Goal: Information Seeking & Learning: Learn about a topic

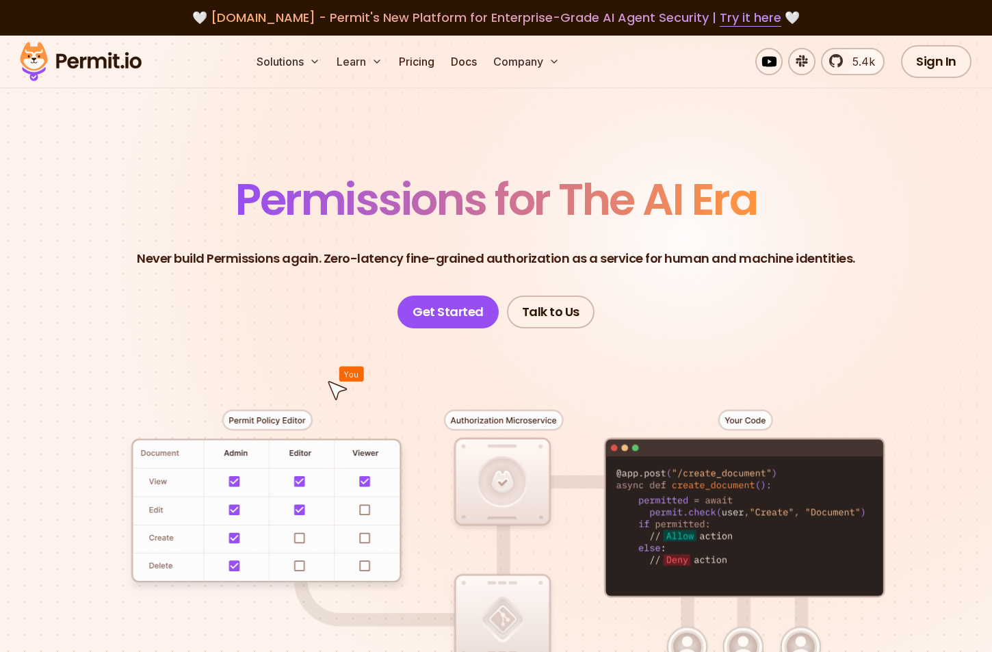
click at [328, 208] on span "Permissions for The AI Era" at bounding box center [495, 199] width 521 height 61
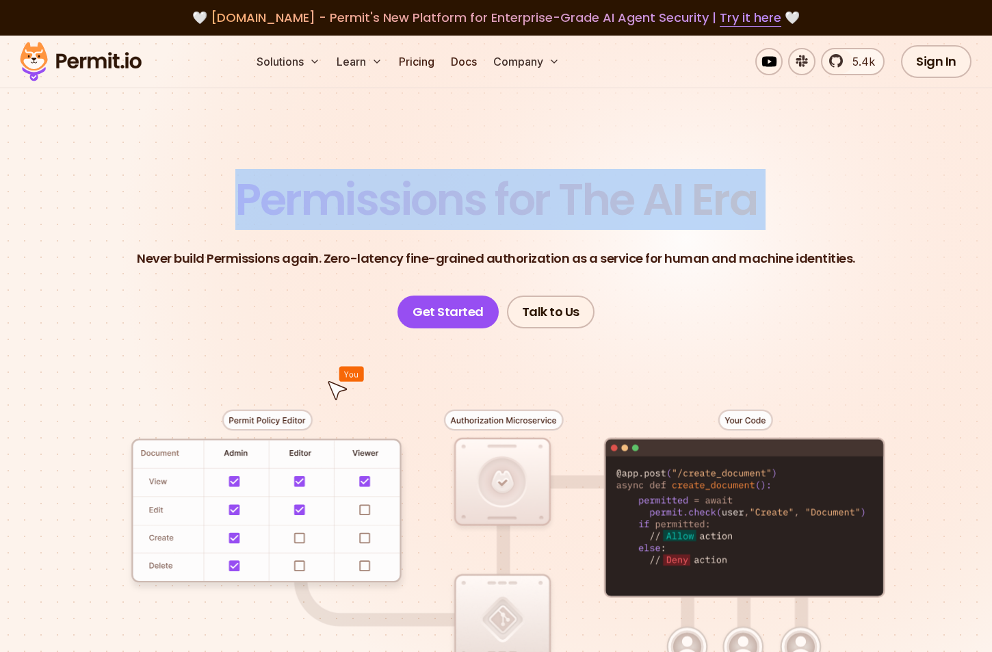
click at [328, 208] on span "Permissions for The AI Era" at bounding box center [495, 199] width 521 height 61
click at [448, 161] on section "Permissions for The AI Era Never build Permissions again. Zero-latency fine-gra…" at bounding box center [496, 478] width 992 height 885
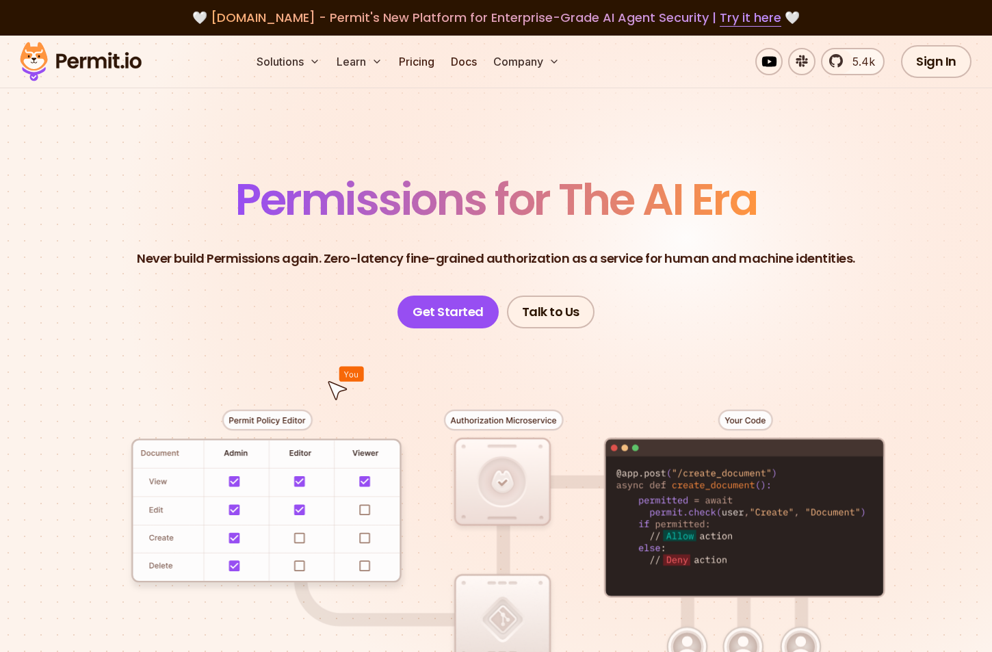
click at [642, 258] on p "Never build Permissions again. Zero-latency fine-grained authorization as a ser…" at bounding box center [496, 258] width 718 height 19
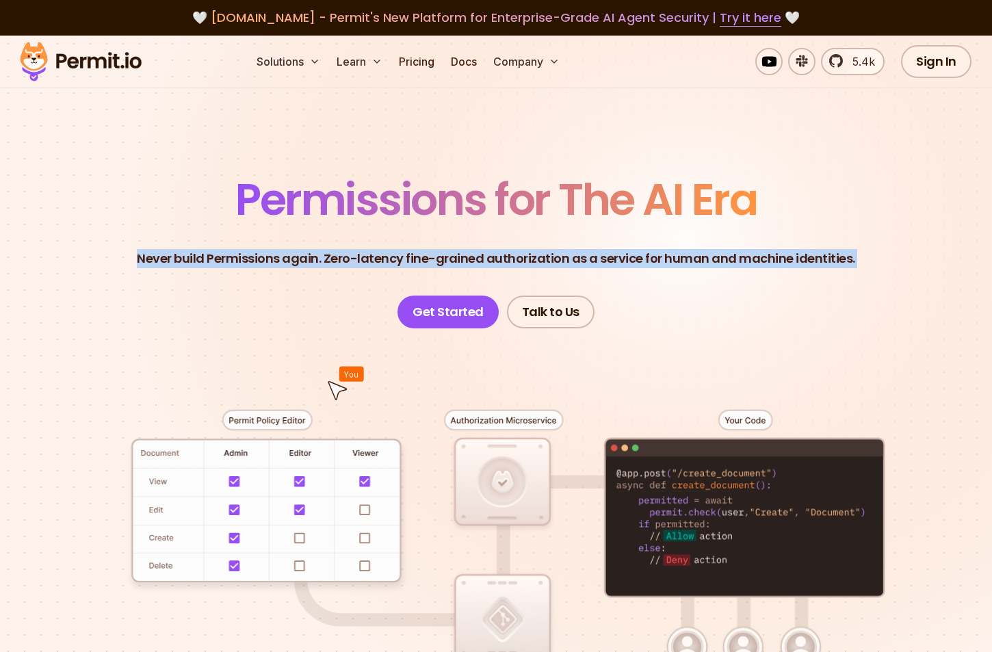
click at [642, 258] on p "Never build Permissions again. Zero-latency fine-grained authorization as a ser…" at bounding box center [496, 258] width 718 height 19
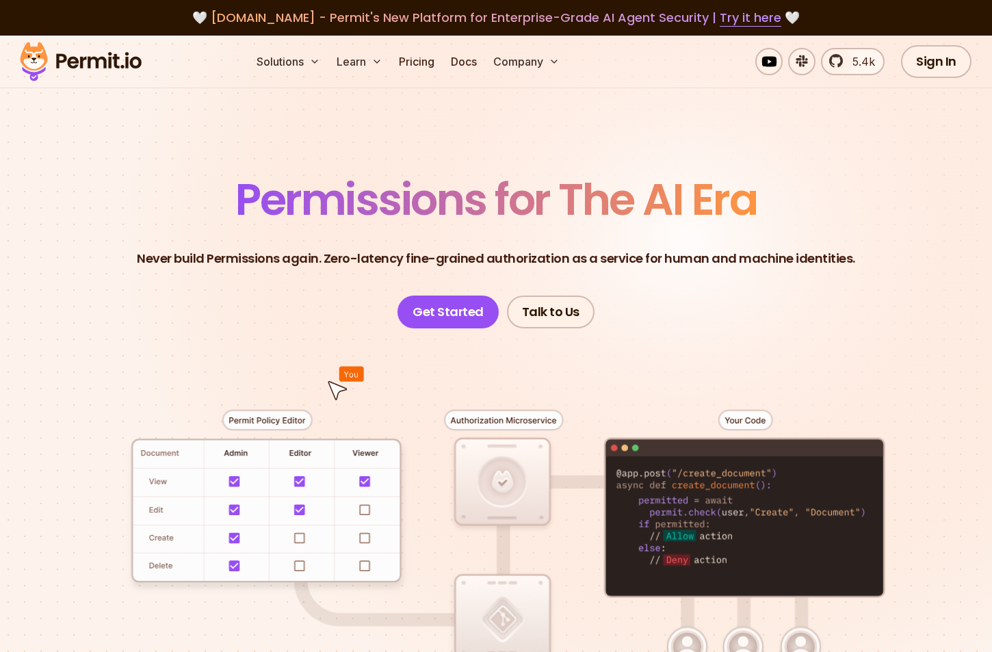
click at [943, 276] on header "Permissions for The AI Era Never build Permissions again. Zero-latency fine-gra…" at bounding box center [496, 253] width 926 height 150
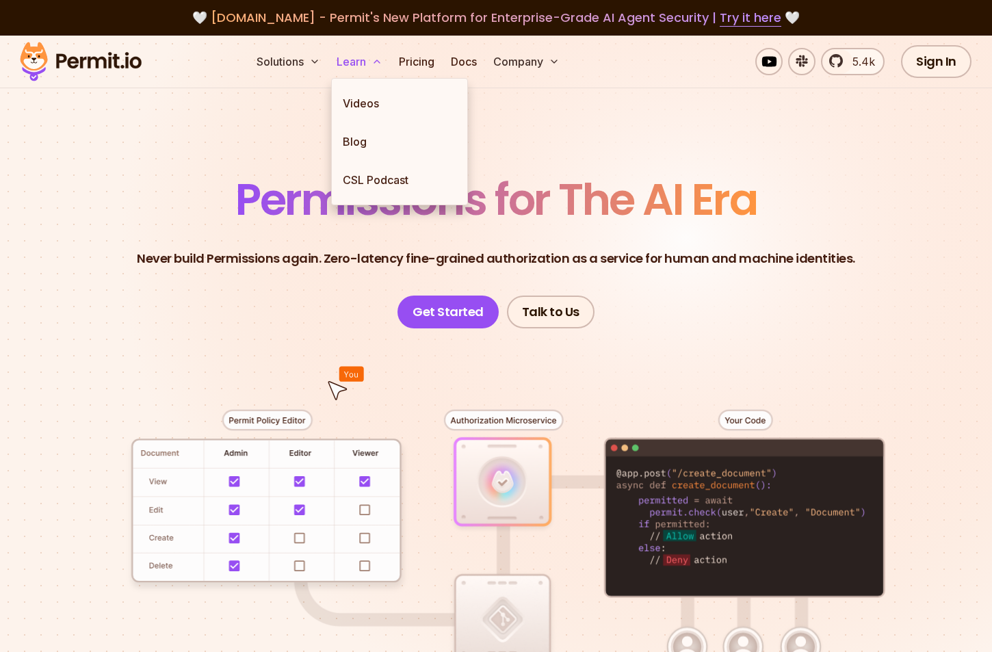
click at [347, 63] on button "Learn" at bounding box center [359, 61] width 57 height 27
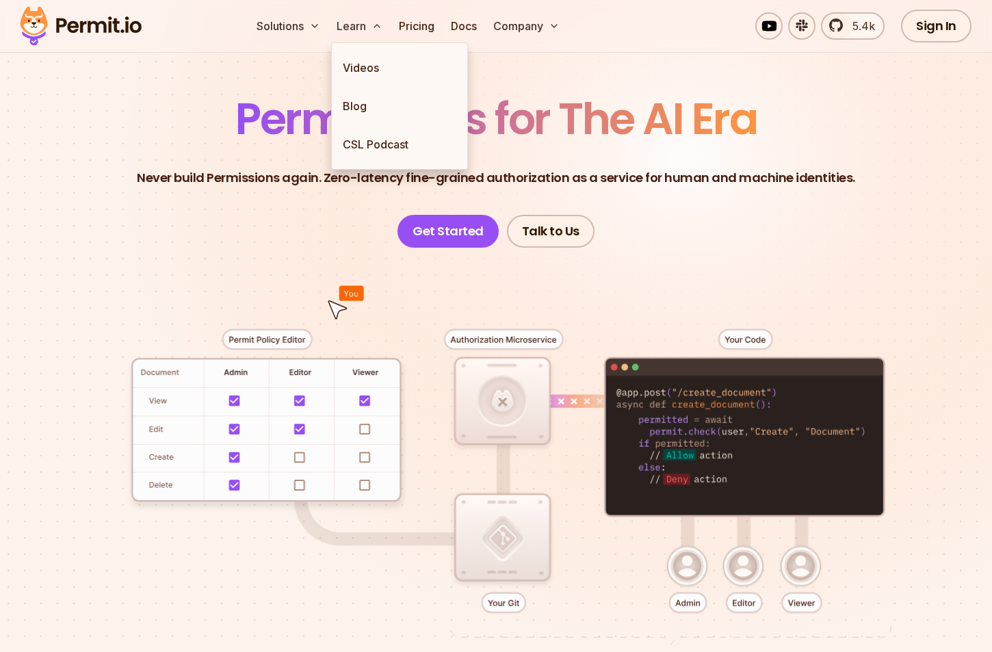
scroll to position [265, 0]
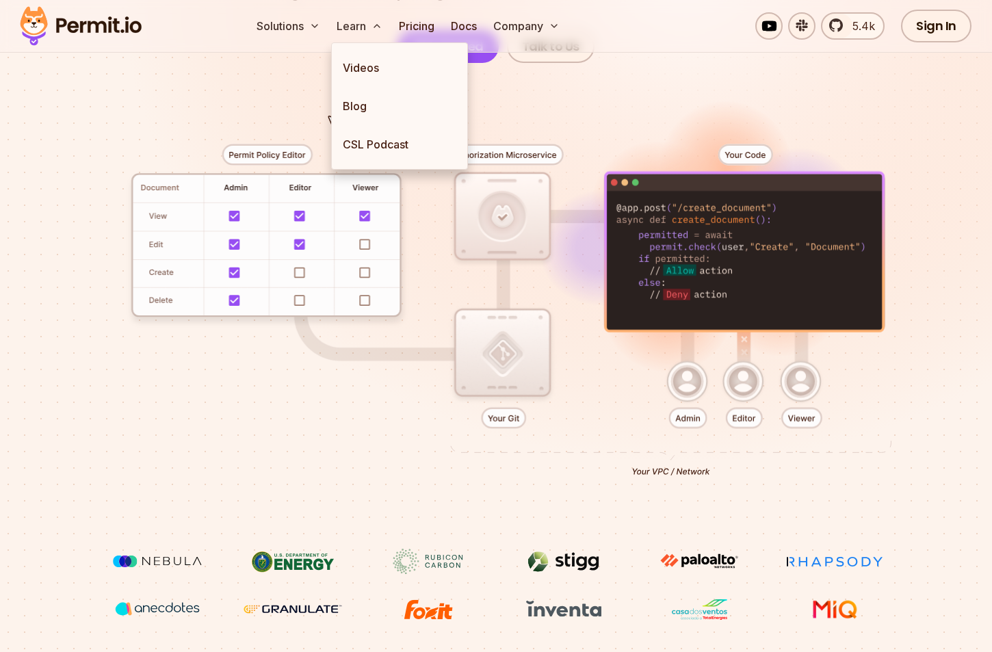
click at [77, 338] on div at bounding box center [496, 306] width 926 height 486
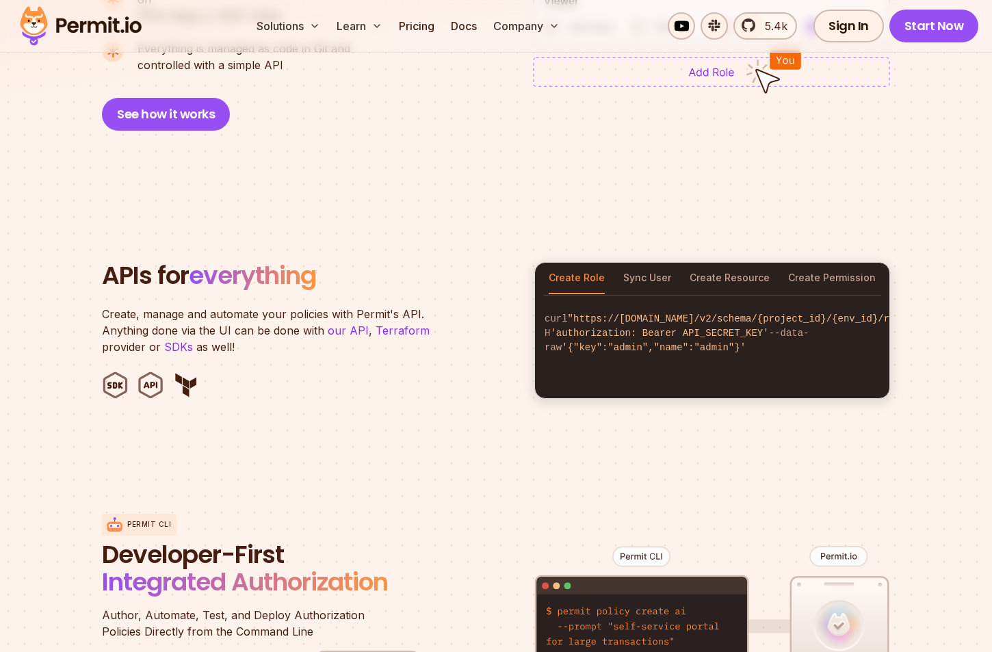
scroll to position [1255, 0]
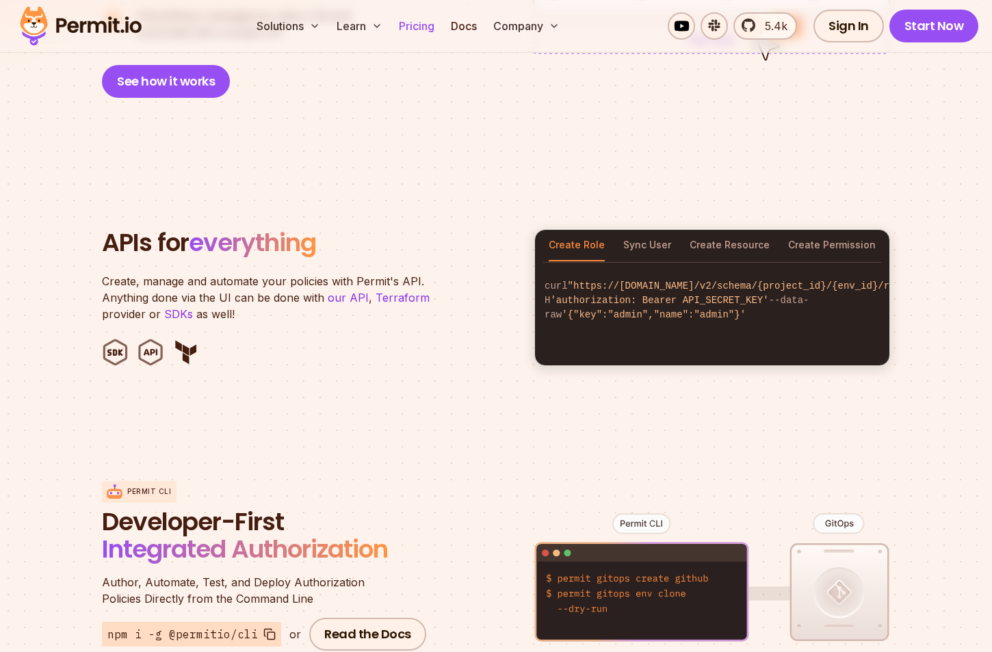
click at [424, 31] on link "Pricing" at bounding box center [416, 25] width 47 height 27
